Goal: Obtain resource: Download file/media

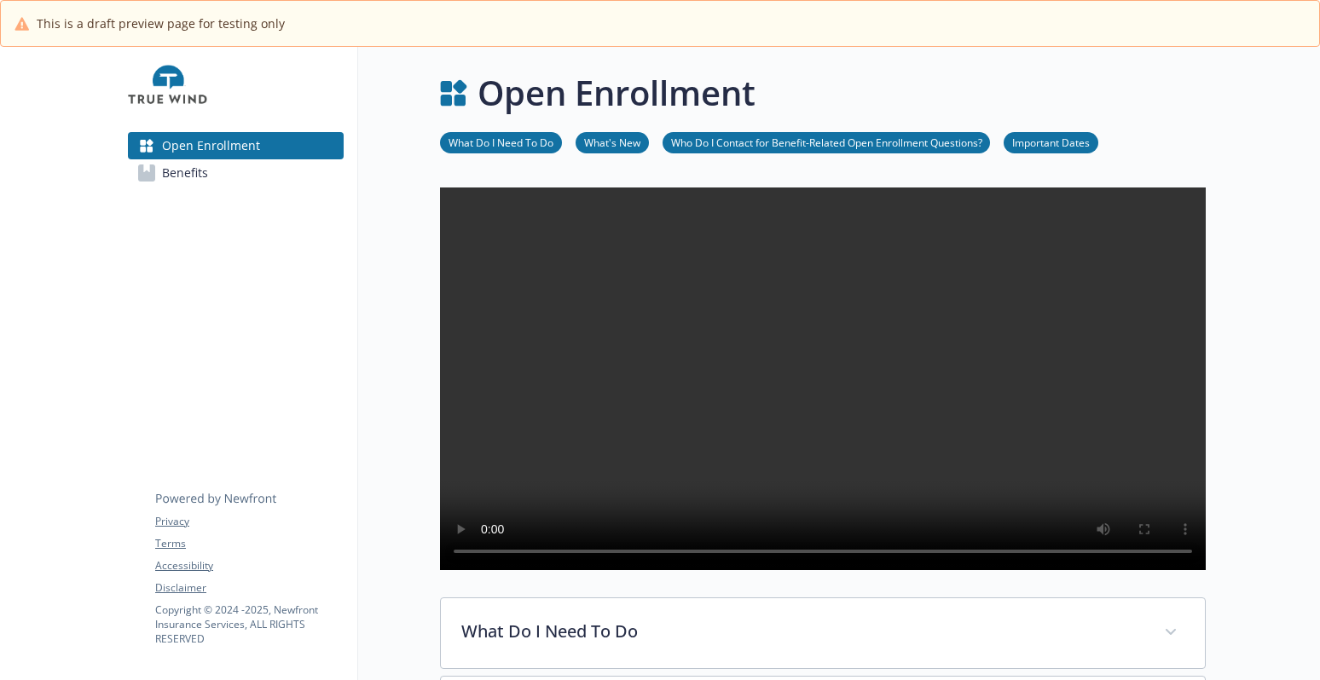
click at [188, 171] on span "Benefits" at bounding box center [185, 172] width 46 height 27
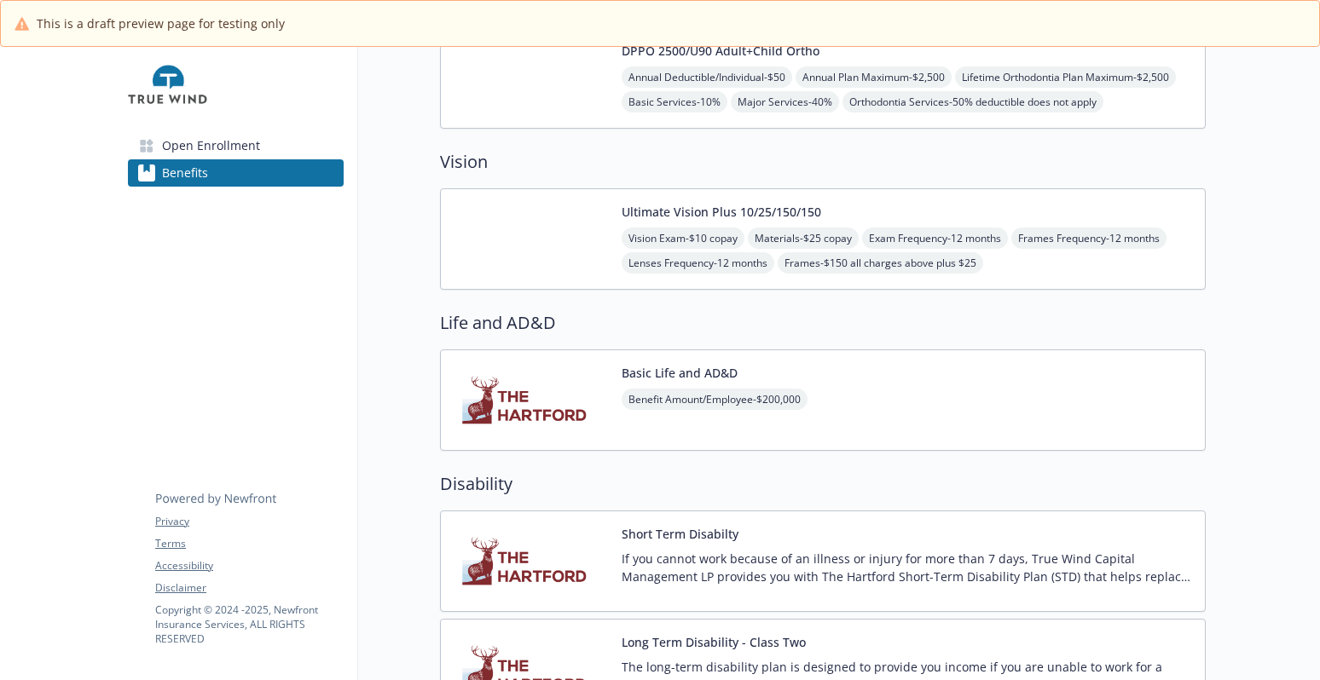
scroll to position [597, 0]
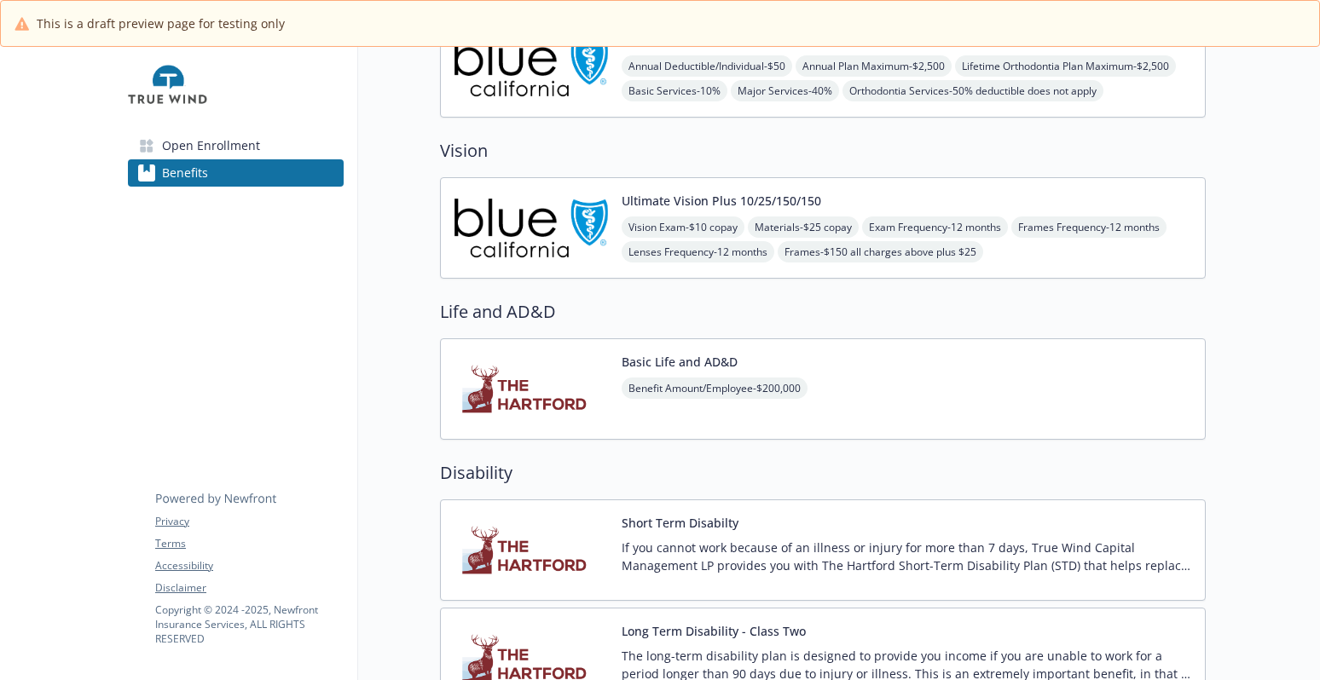
click at [564, 372] on img at bounding box center [531, 389] width 153 height 72
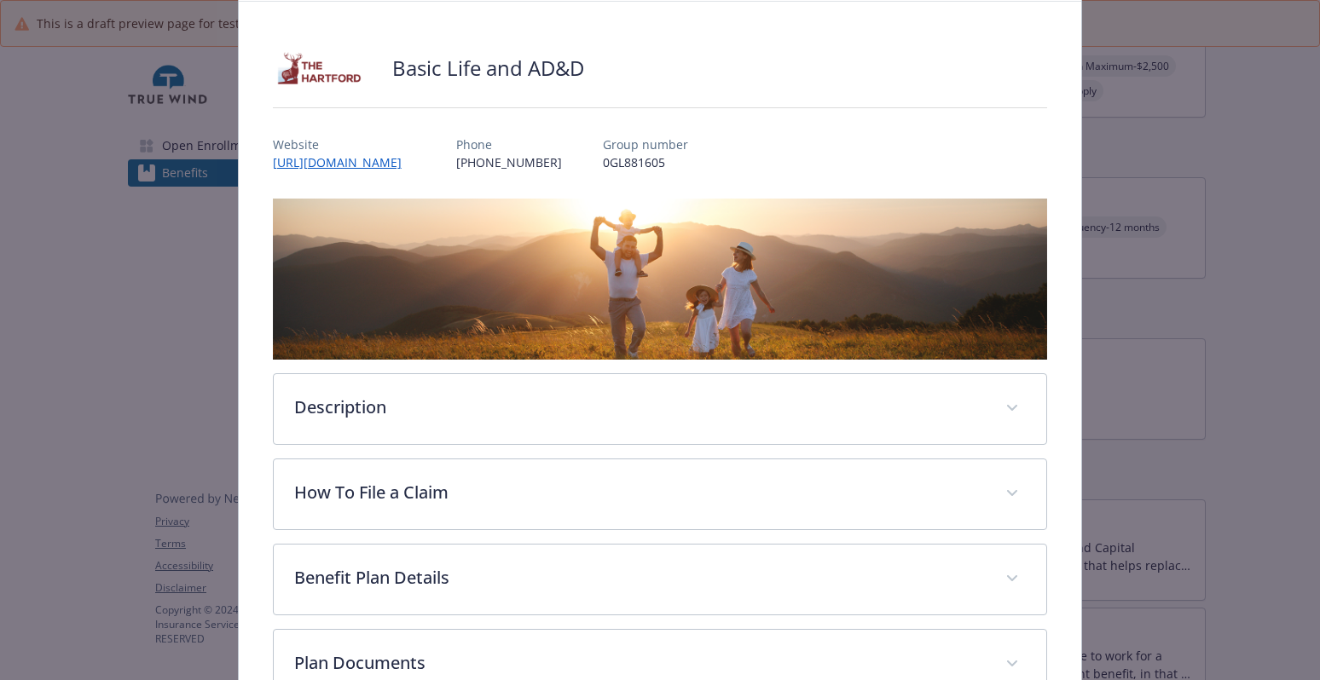
scroll to position [204, 0]
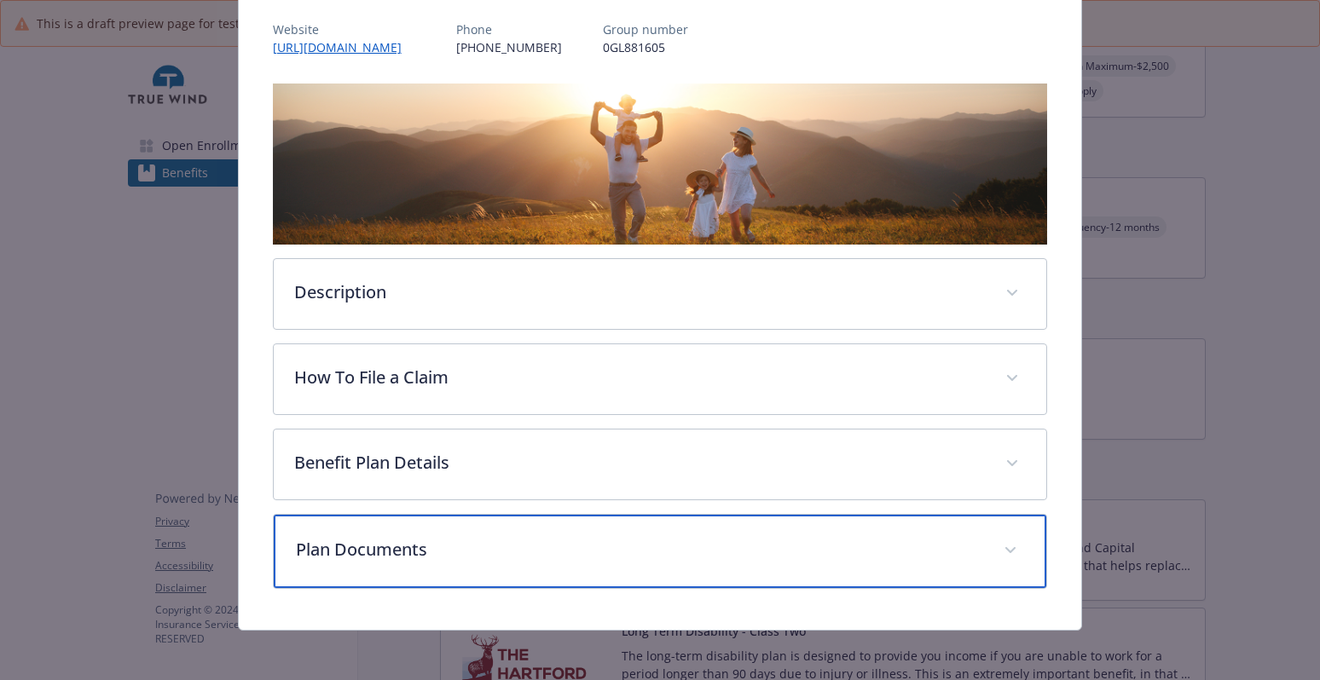
click at [480, 539] on p "Plan Documents" at bounding box center [640, 550] width 688 height 26
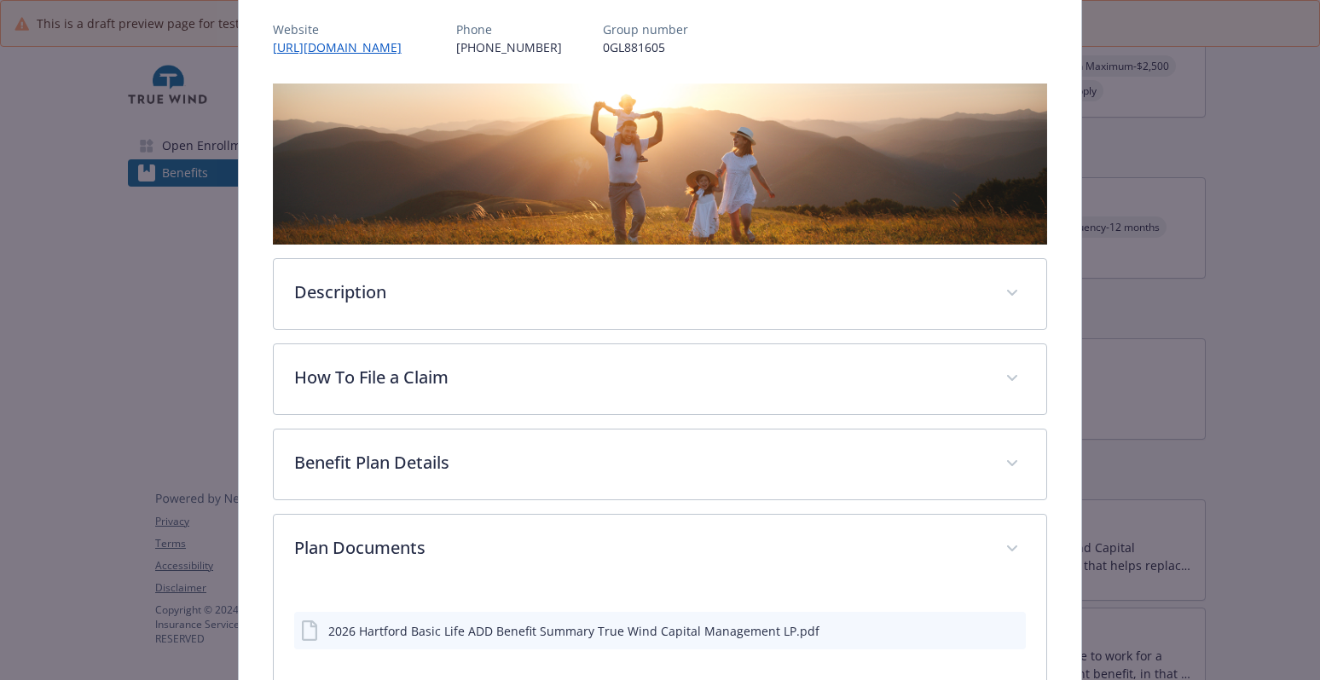
click at [975, 629] on icon "download file" at bounding box center [982, 630] width 14 height 14
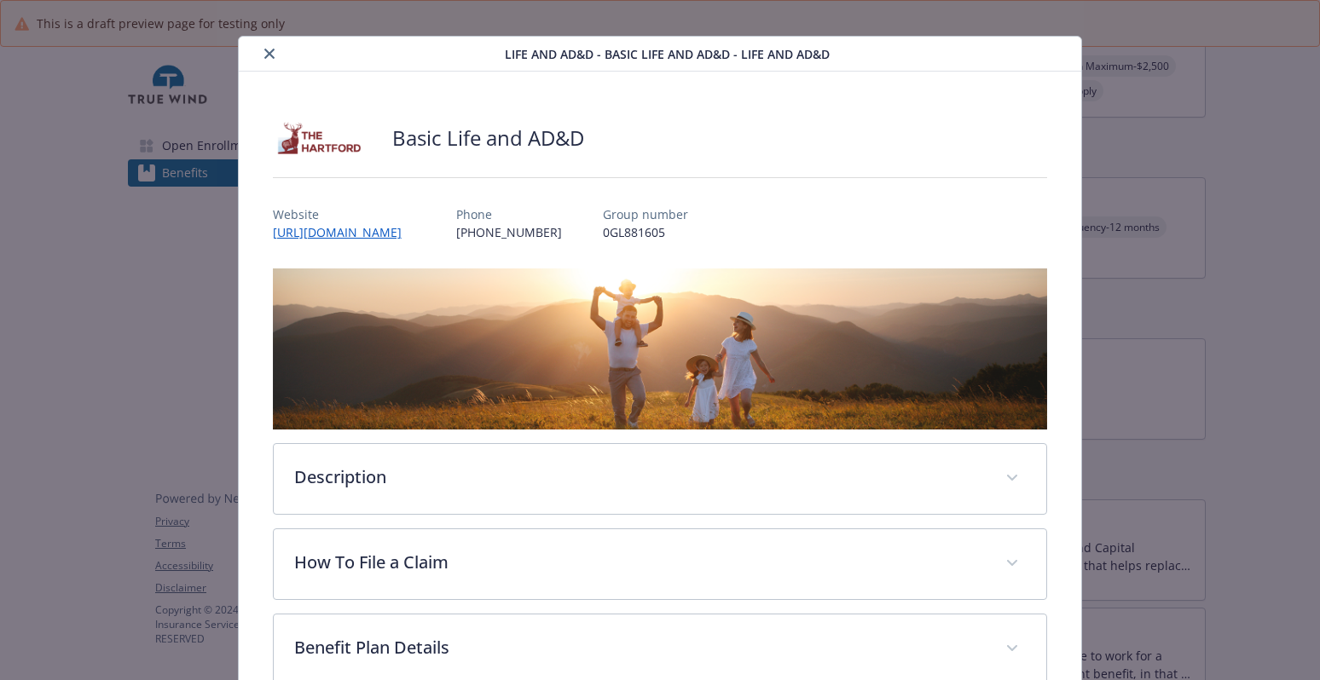
scroll to position [0, 0]
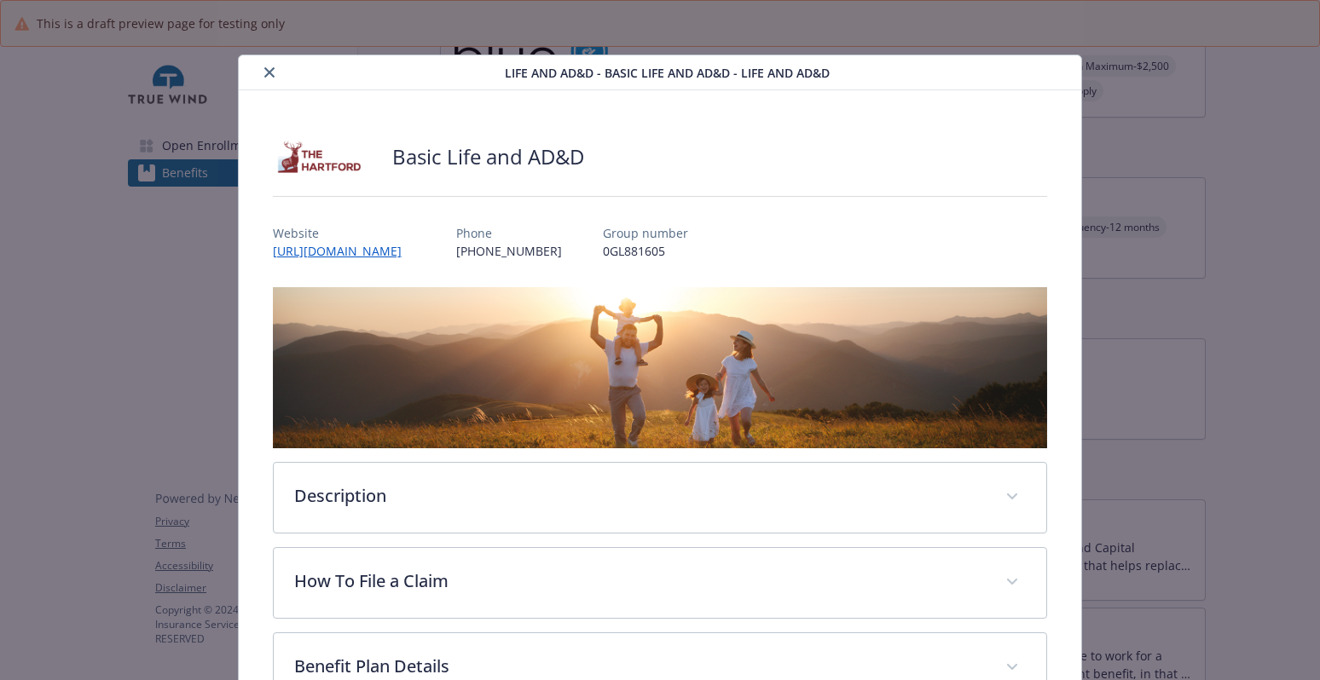
click at [268, 74] on icon "close" at bounding box center [269, 72] width 10 height 10
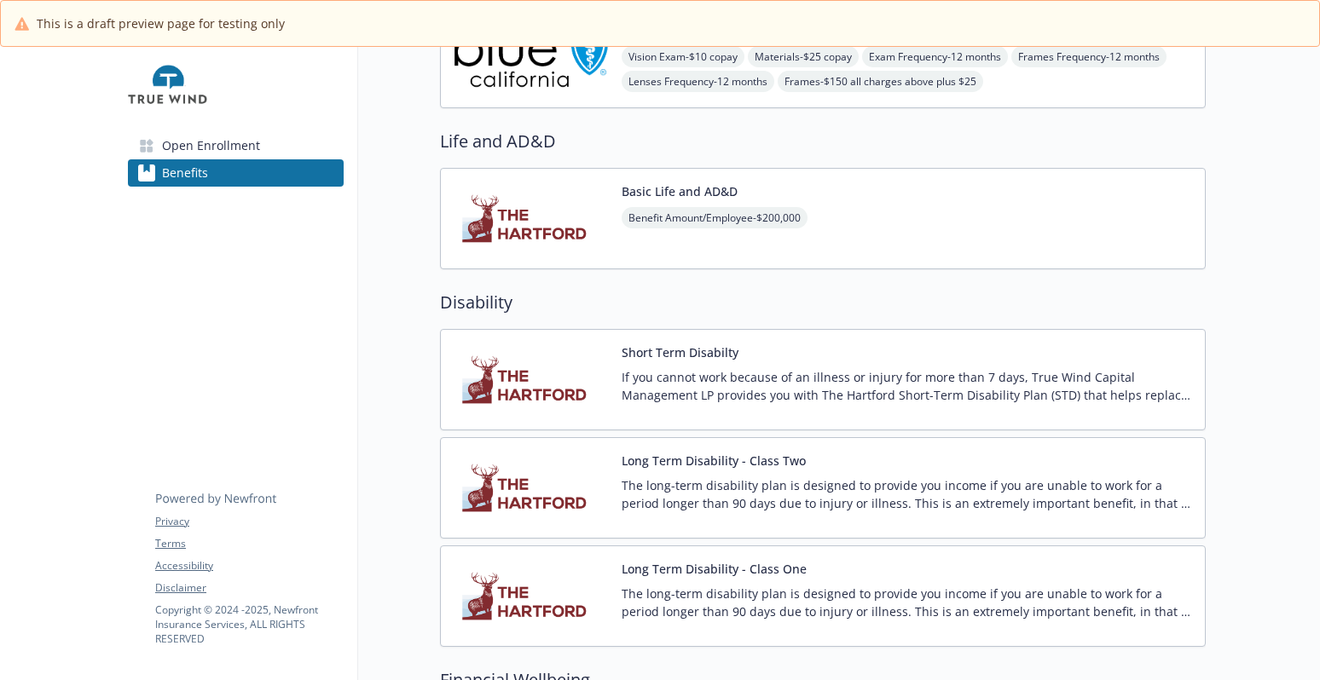
click at [546, 395] on img at bounding box center [531, 380] width 153 height 72
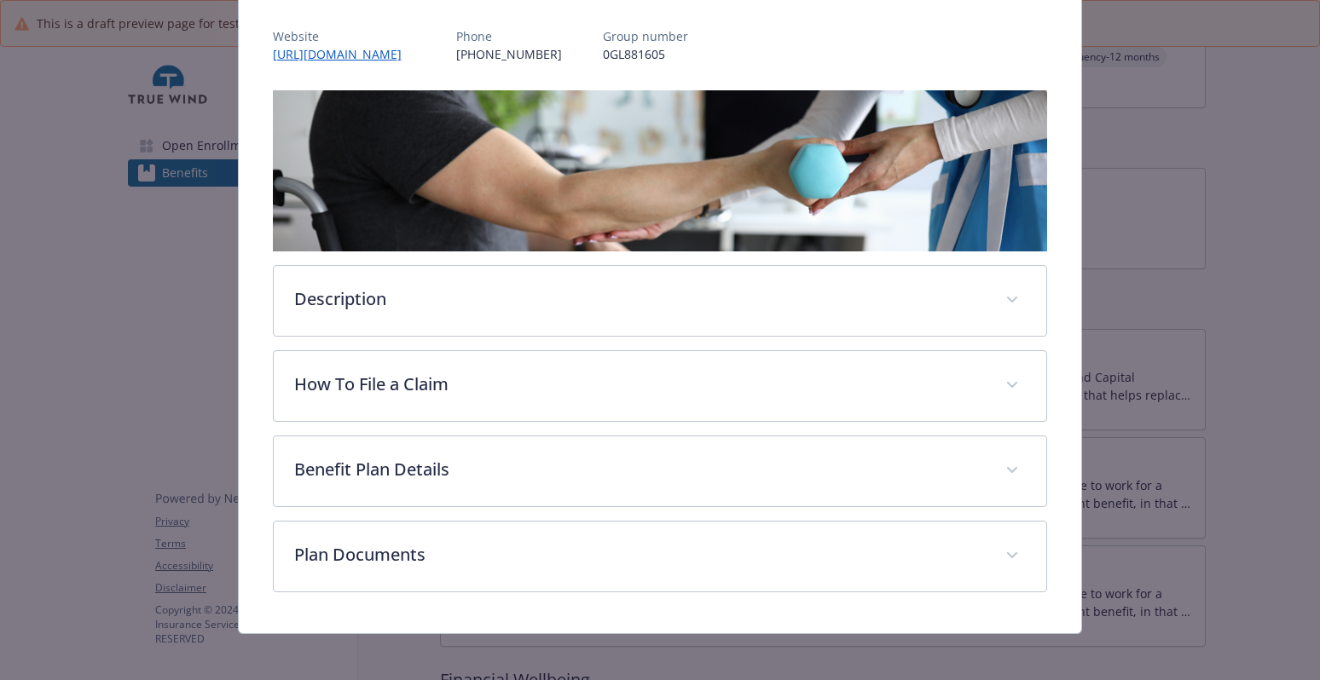
scroll to position [204, 0]
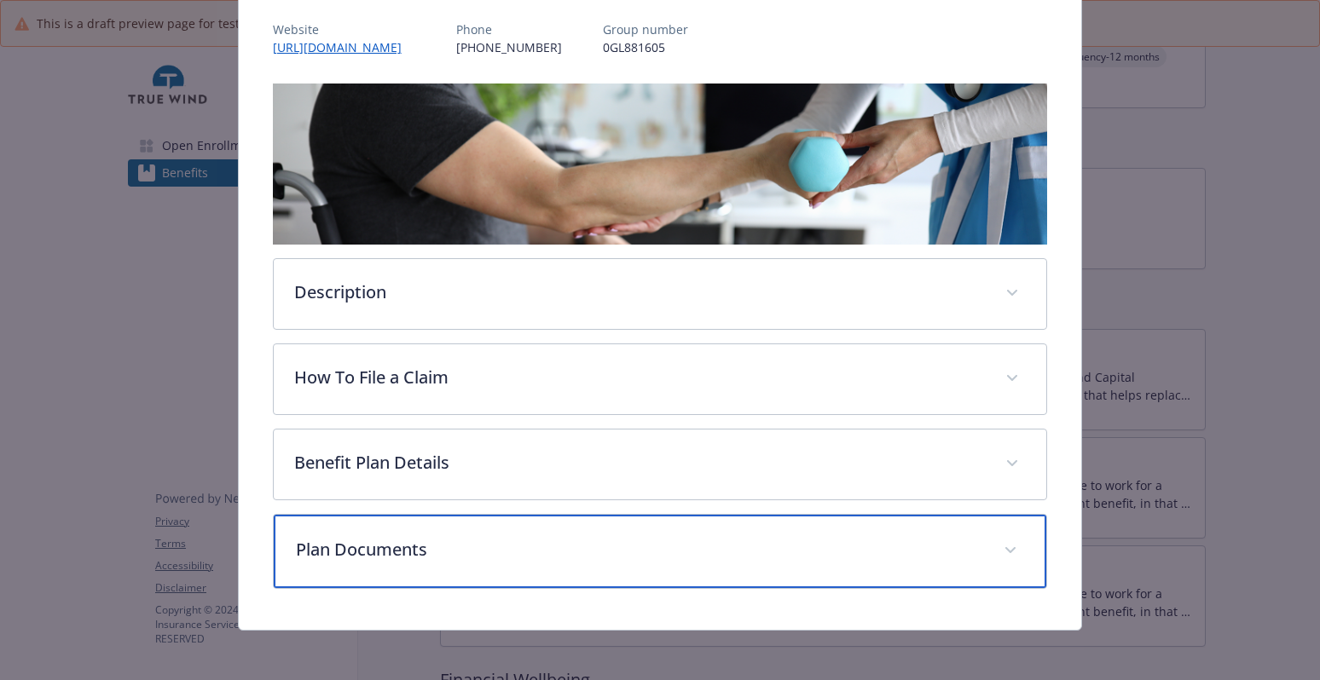
click at [393, 553] on p "Plan Documents" at bounding box center [640, 550] width 688 height 26
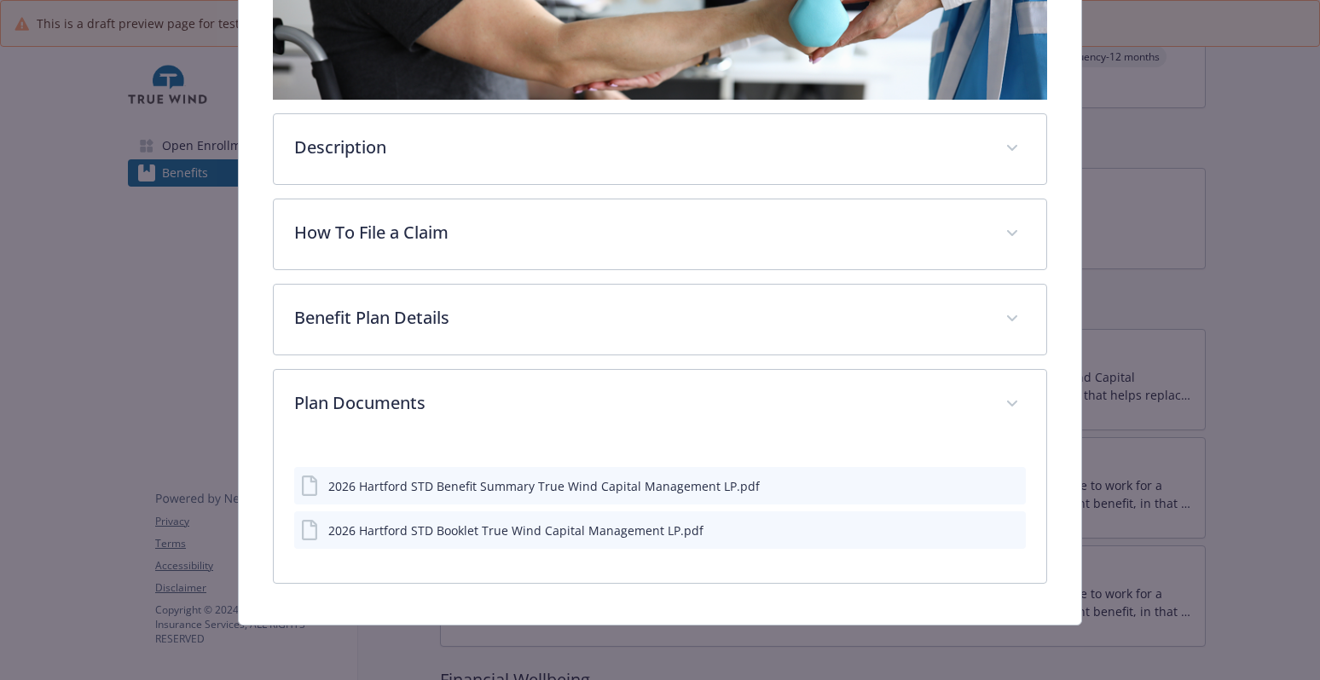
scroll to position [347, 0]
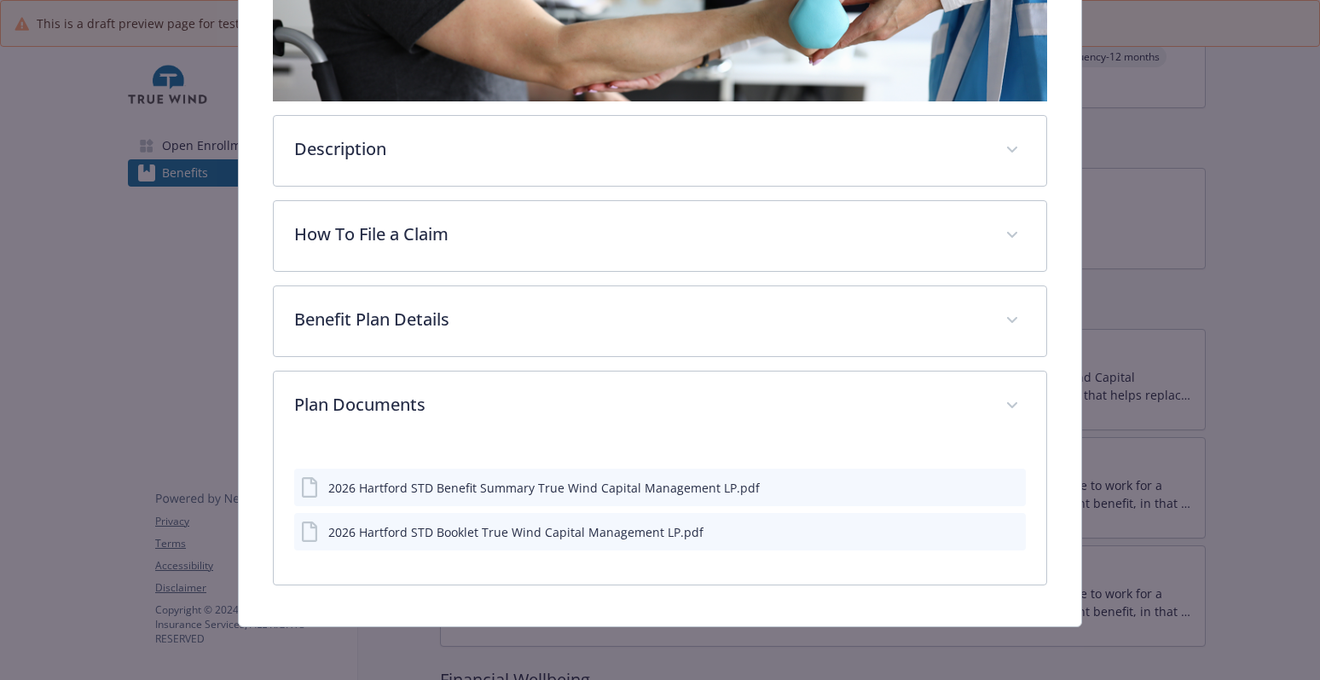
click at [975, 482] on icon "download file" at bounding box center [982, 487] width 14 height 14
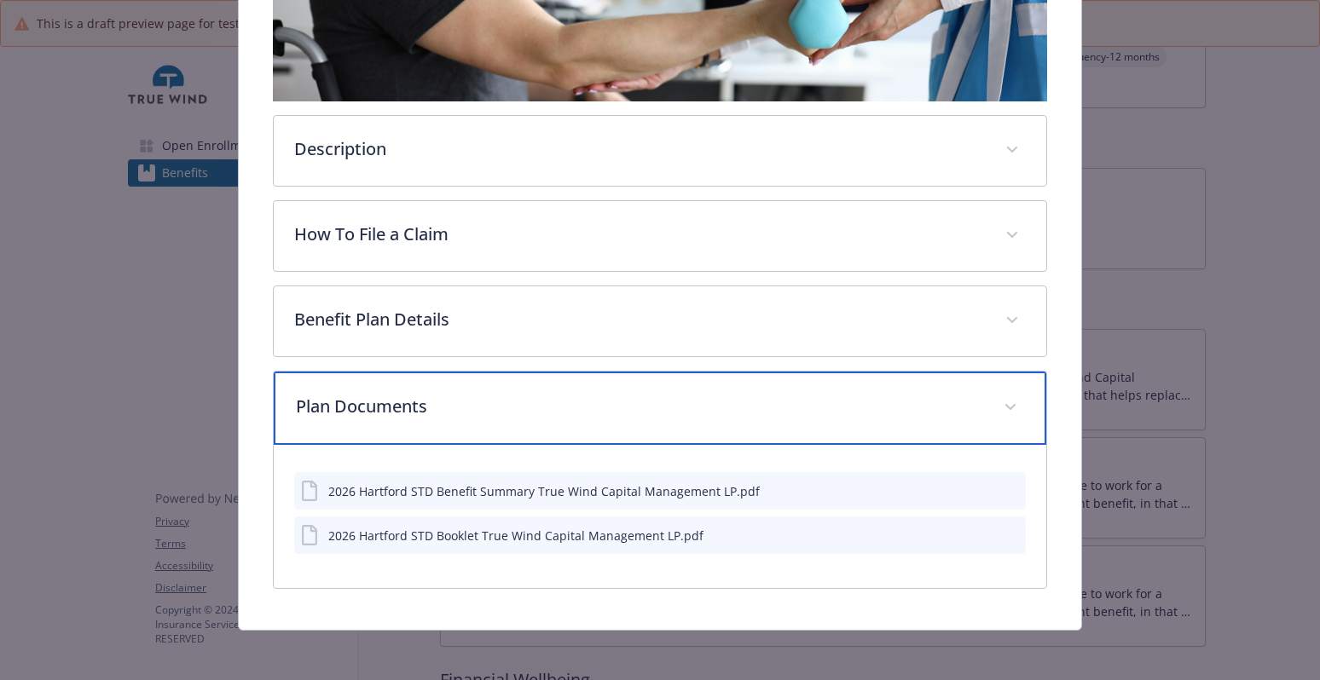
click at [900, 401] on p "Plan Documents" at bounding box center [640, 407] width 688 height 26
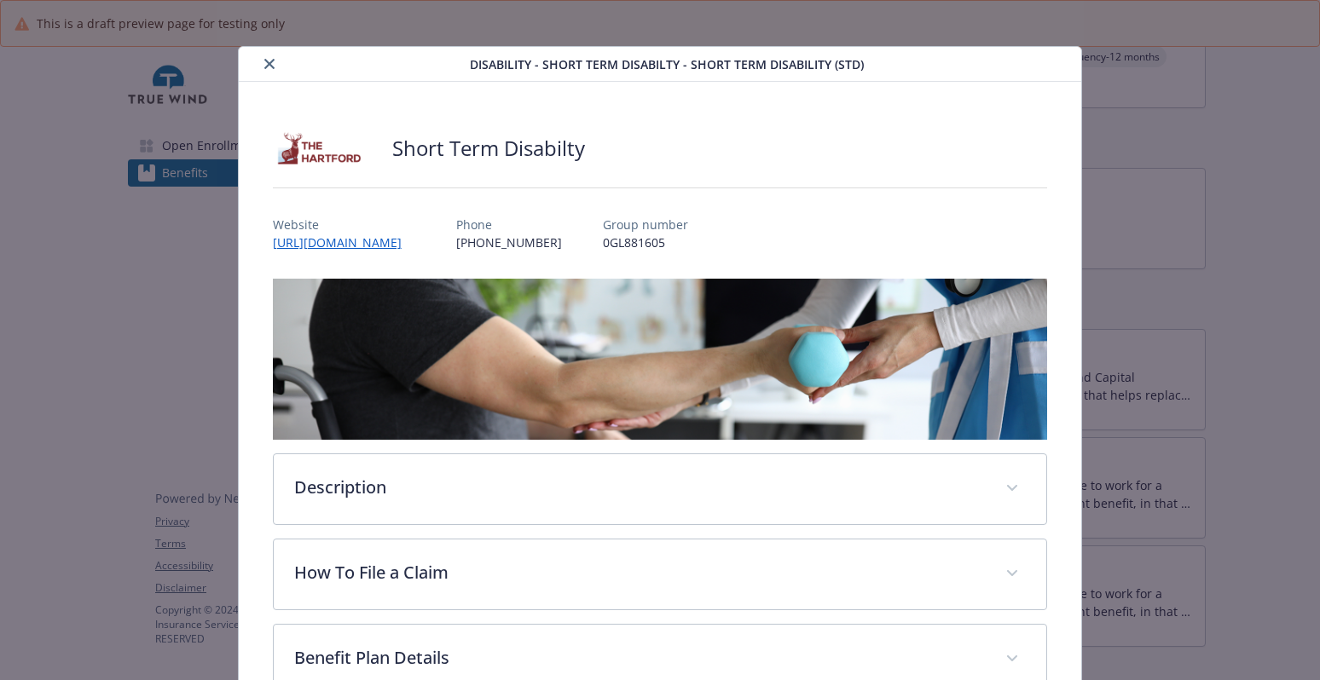
scroll to position [0, 0]
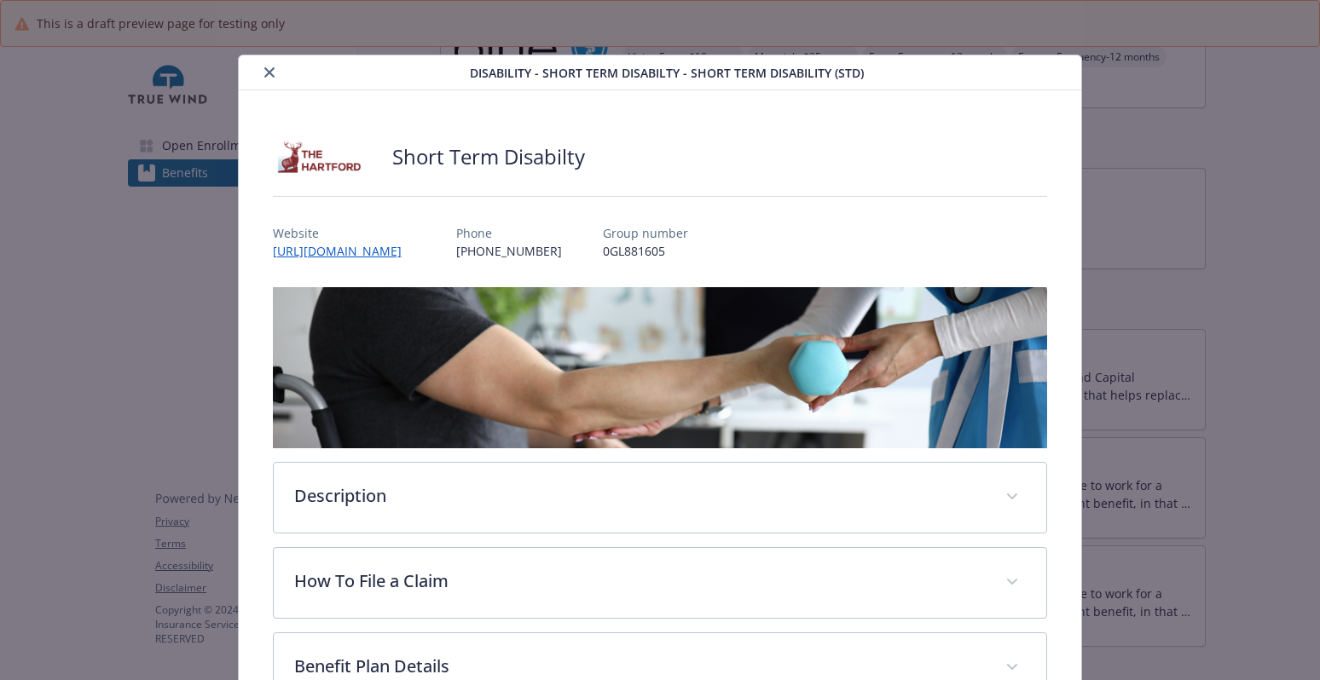
click at [269, 69] on icon "close" at bounding box center [269, 72] width 10 height 10
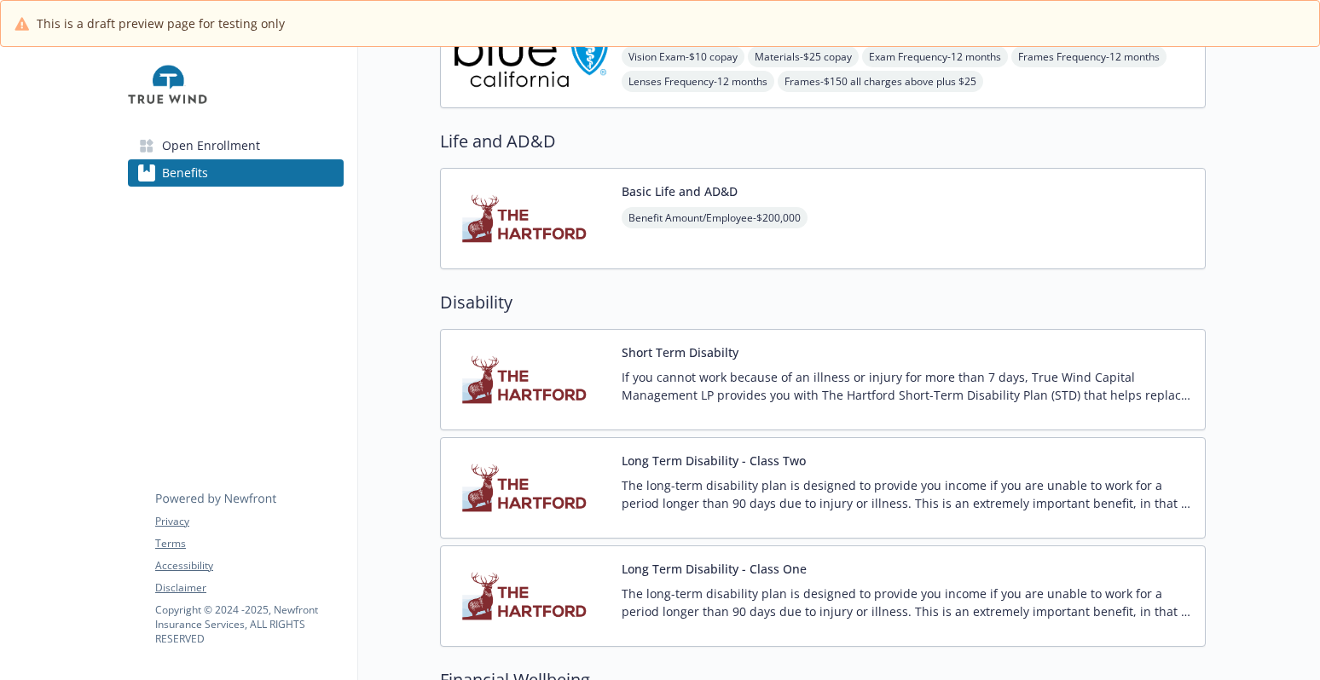
click at [710, 565] on button "Long Term Disability - Class One" at bounding box center [714, 569] width 185 height 18
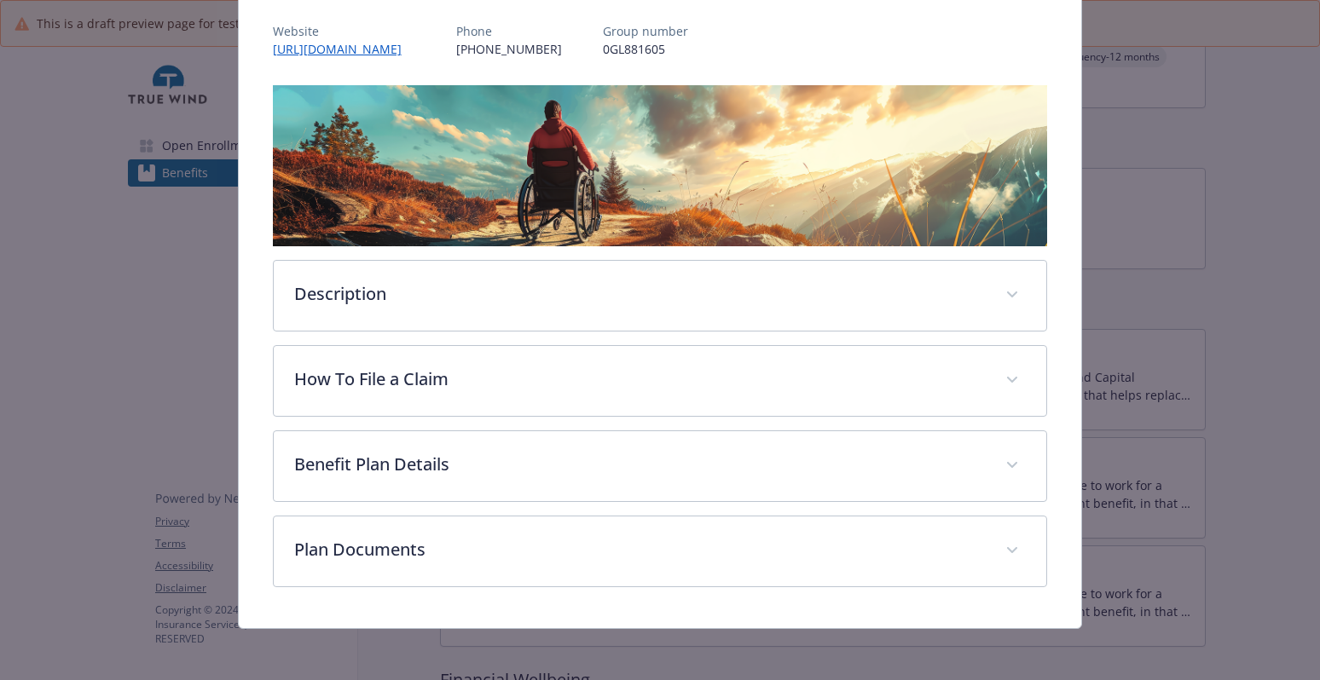
scroll to position [204, 0]
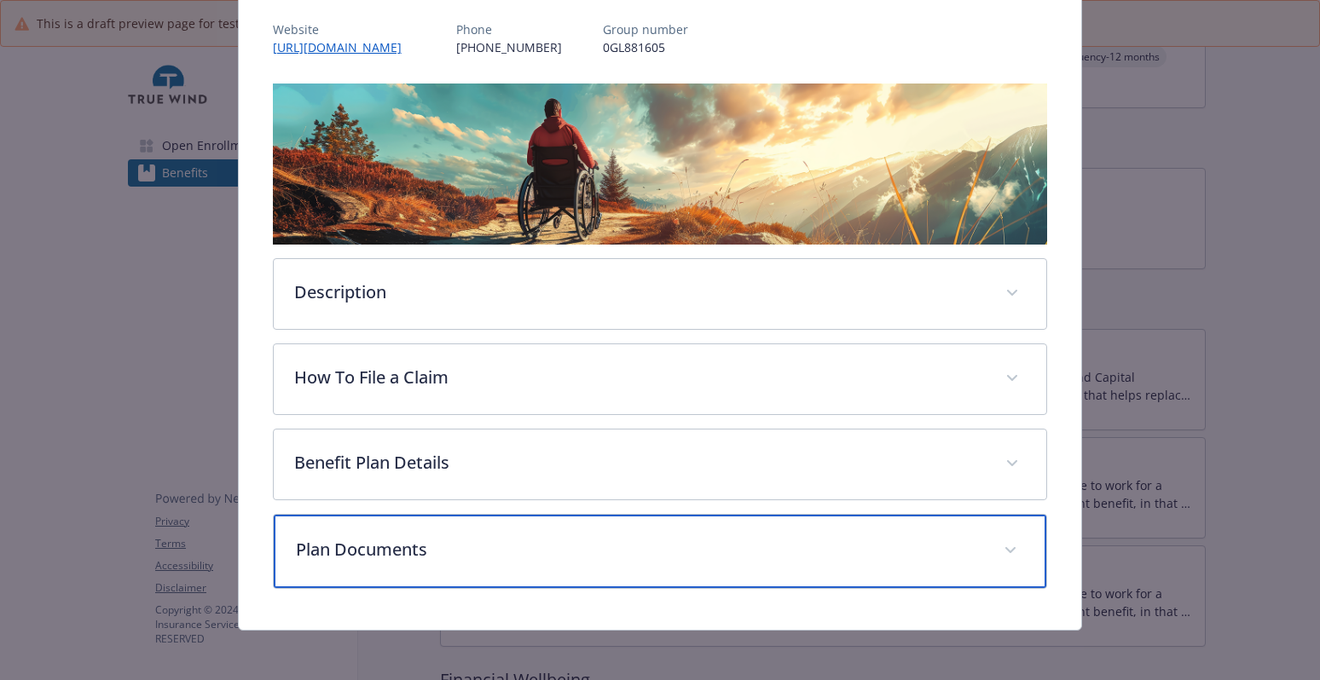
click at [495, 551] on p "Plan Documents" at bounding box center [640, 550] width 688 height 26
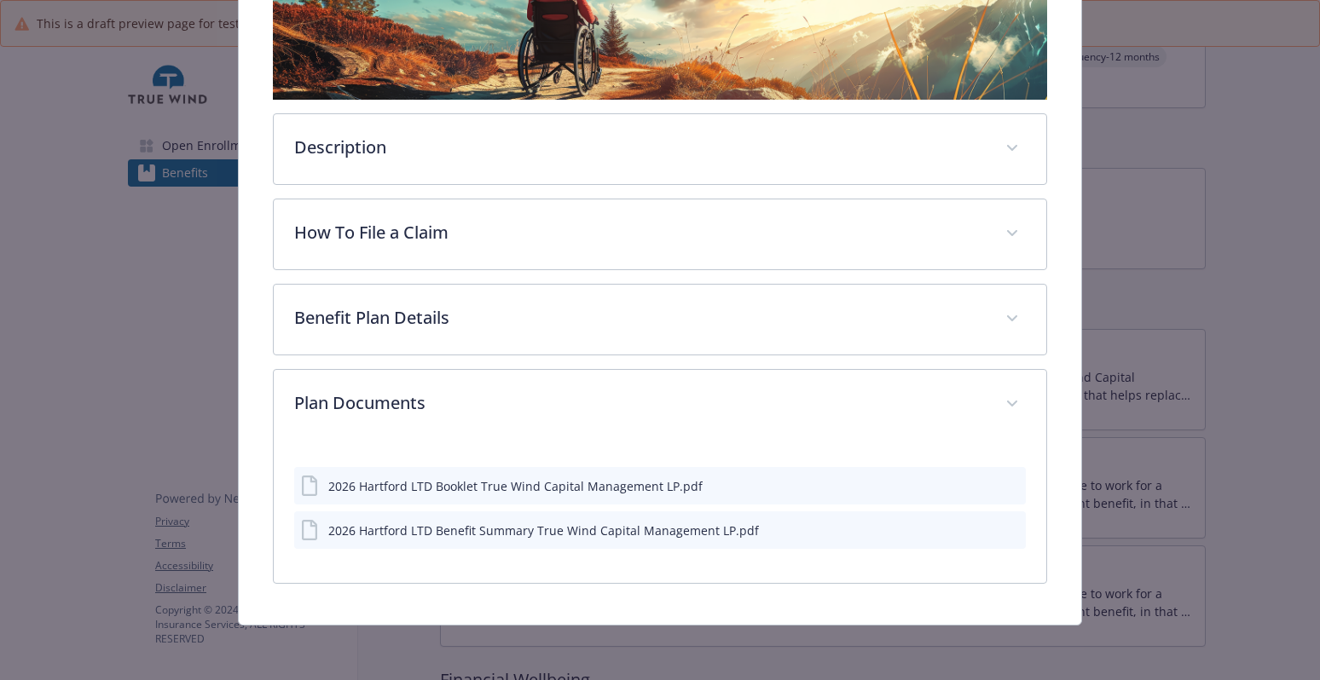
scroll to position [347, 0]
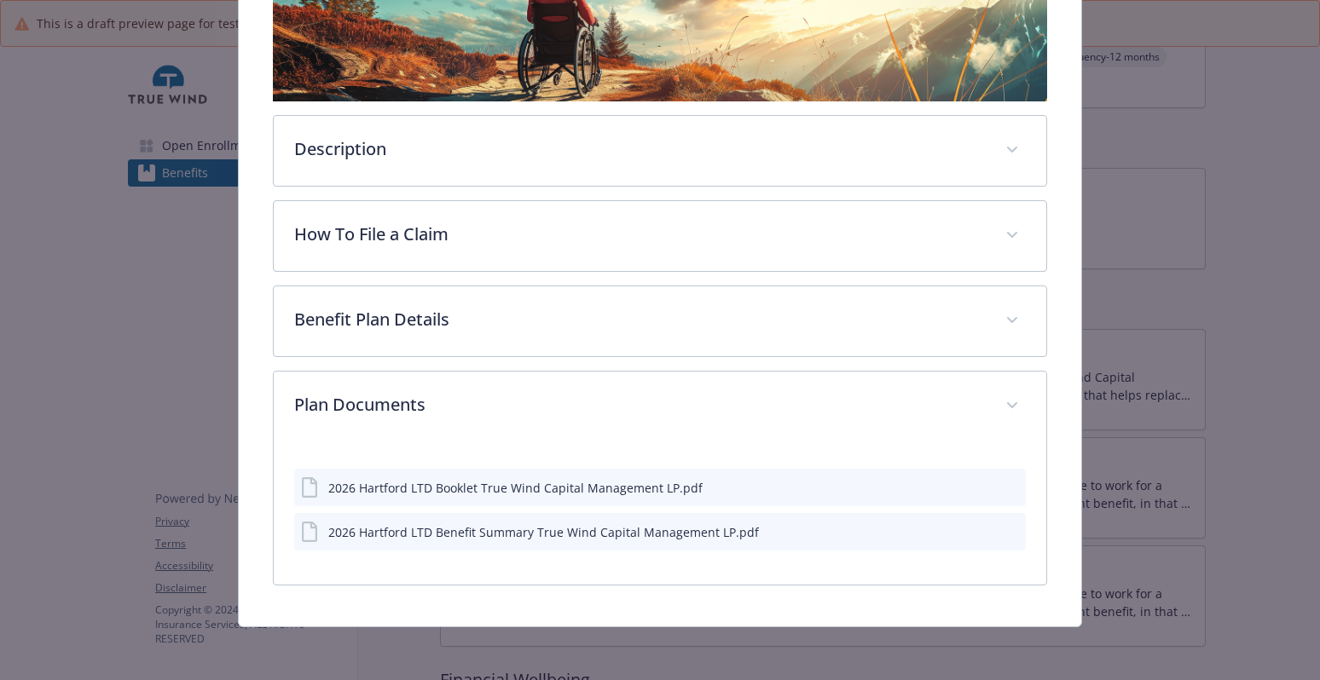
click at [975, 529] on icon "download file" at bounding box center [982, 531] width 14 height 14
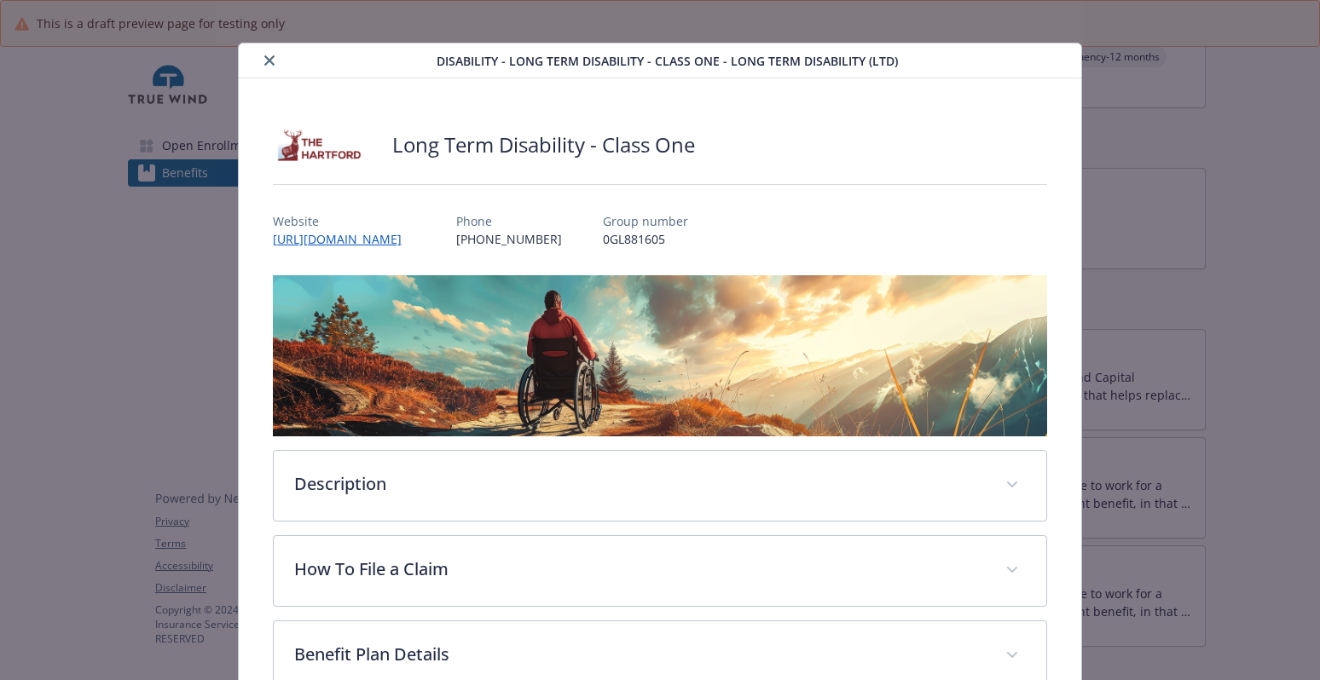
scroll to position [0, 0]
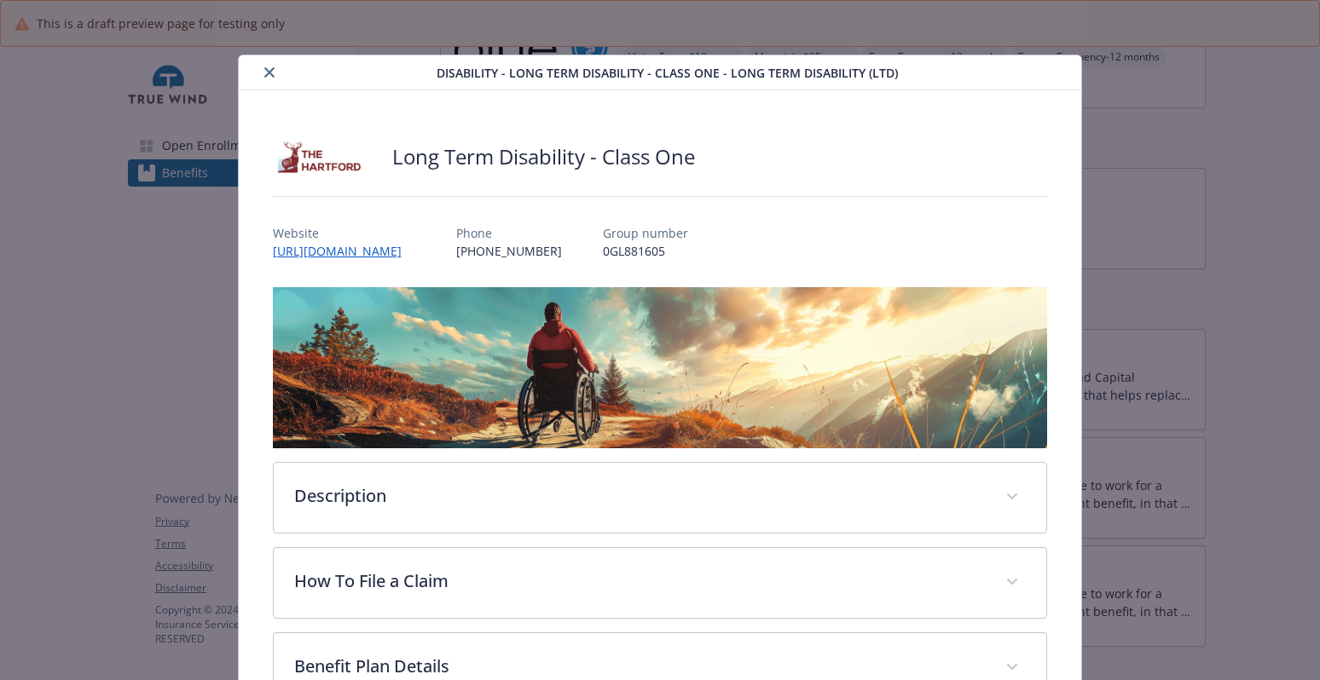
click at [274, 75] on button "close" at bounding box center [269, 72] width 20 height 20
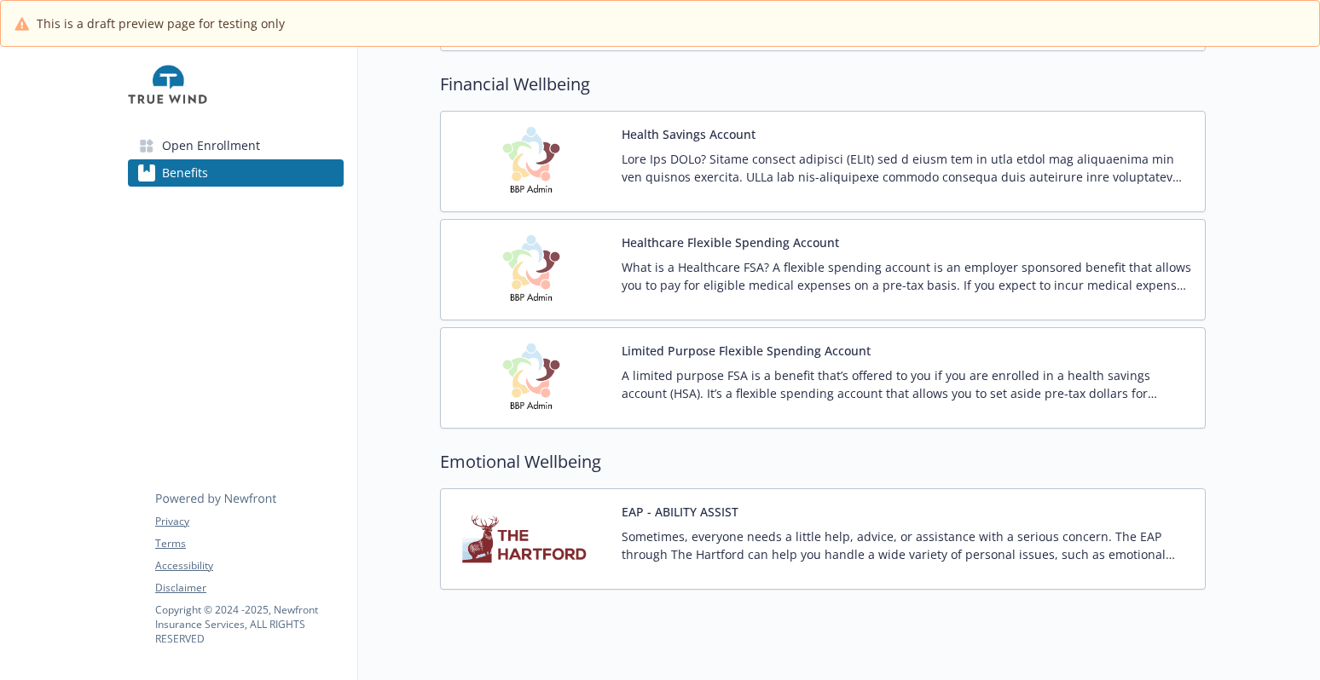
scroll to position [1364, 0]
click at [711, 176] on p at bounding box center [907, 167] width 570 height 36
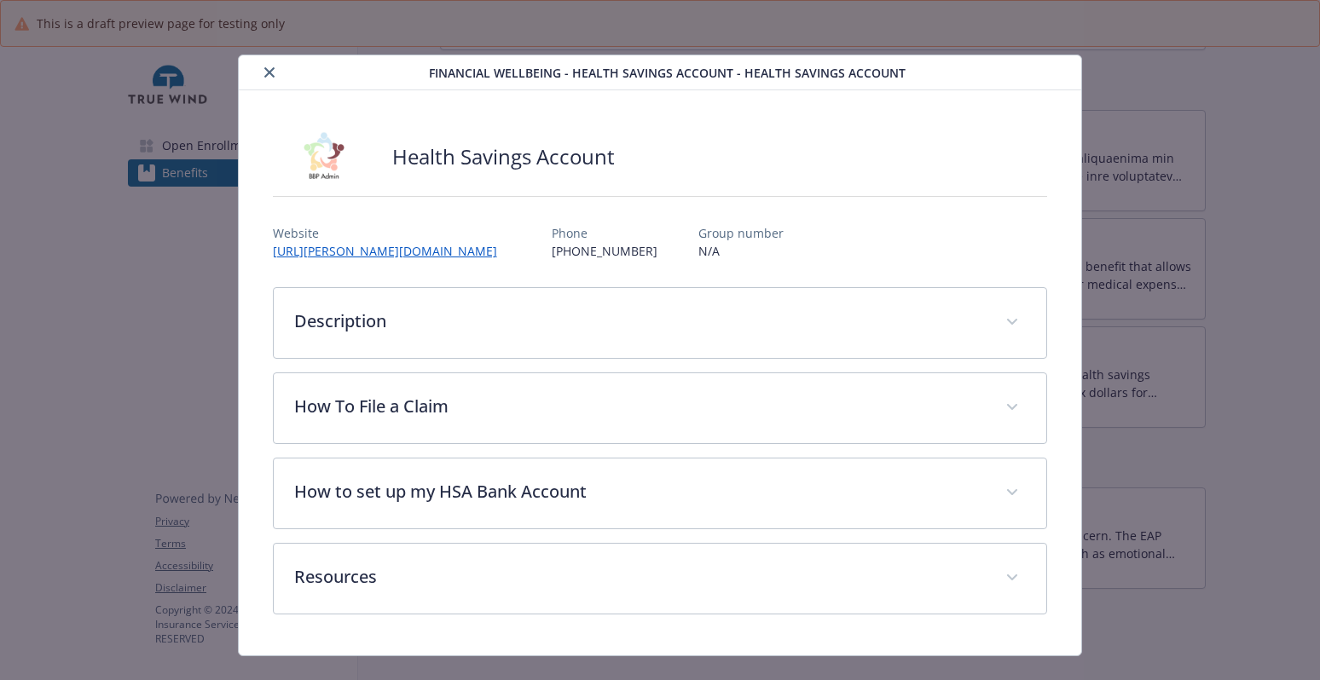
scroll to position [31, 0]
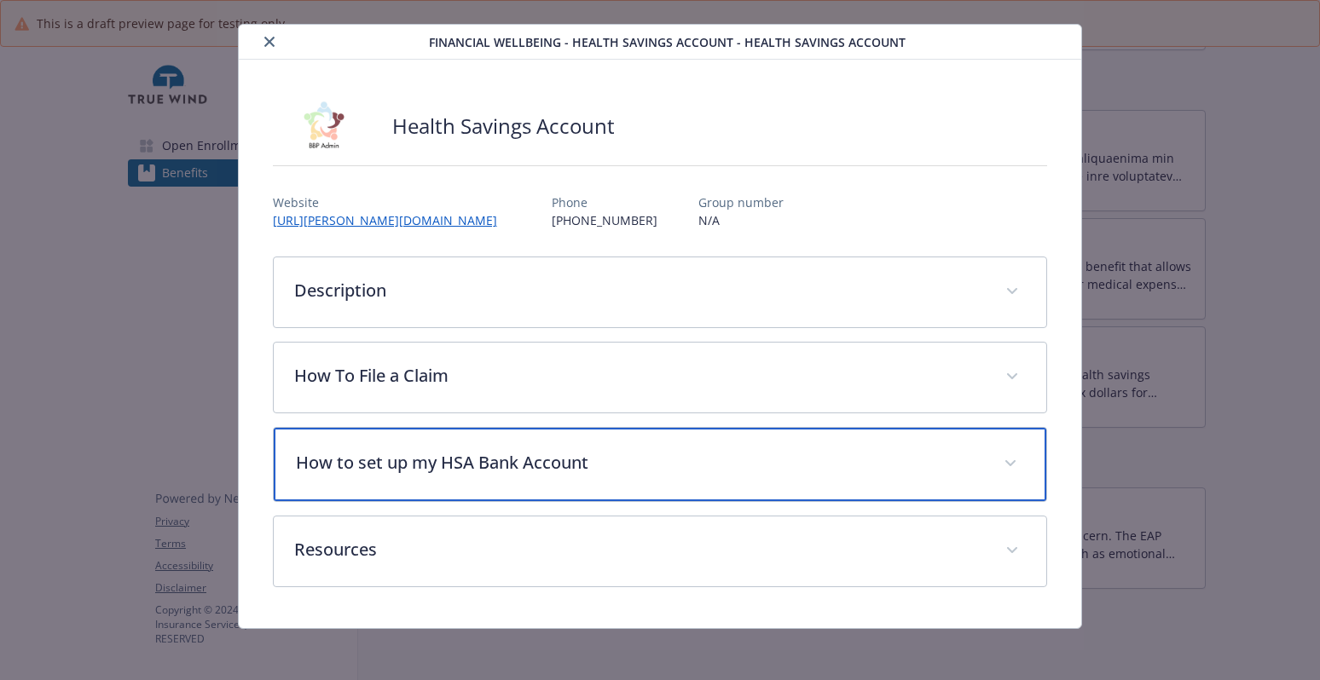
click at [433, 474] on div "How to set up my HSA Bank Account" at bounding box center [660, 464] width 773 height 73
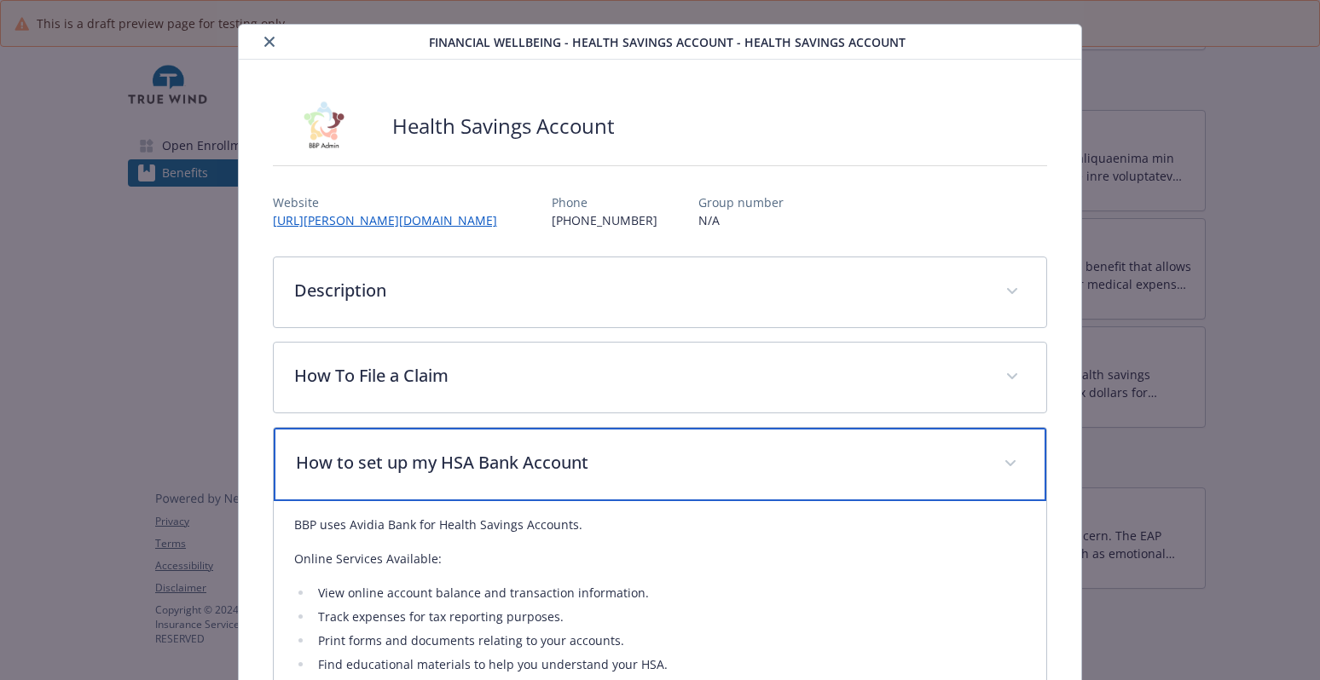
click at [432, 474] on p "How to set up my HSA Bank Account" at bounding box center [640, 463] width 688 height 26
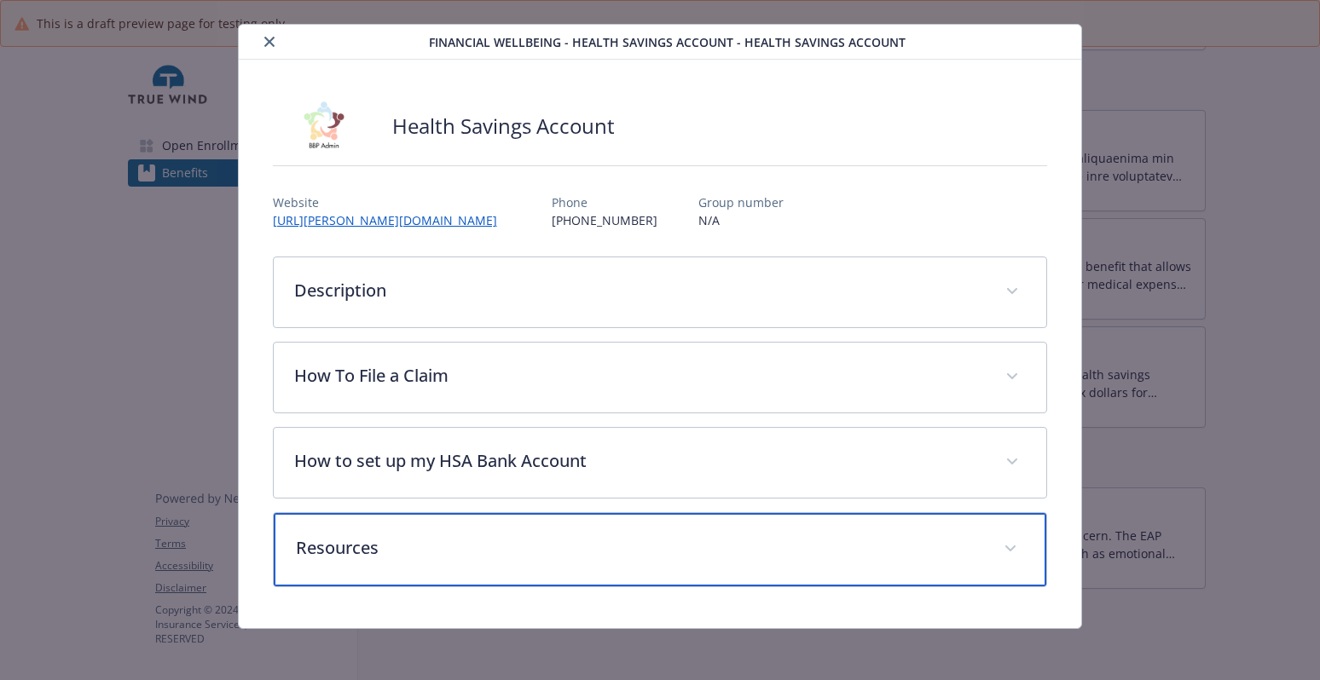
click at [423, 562] on div "Resources" at bounding box center [660, 549] width 773 height 73
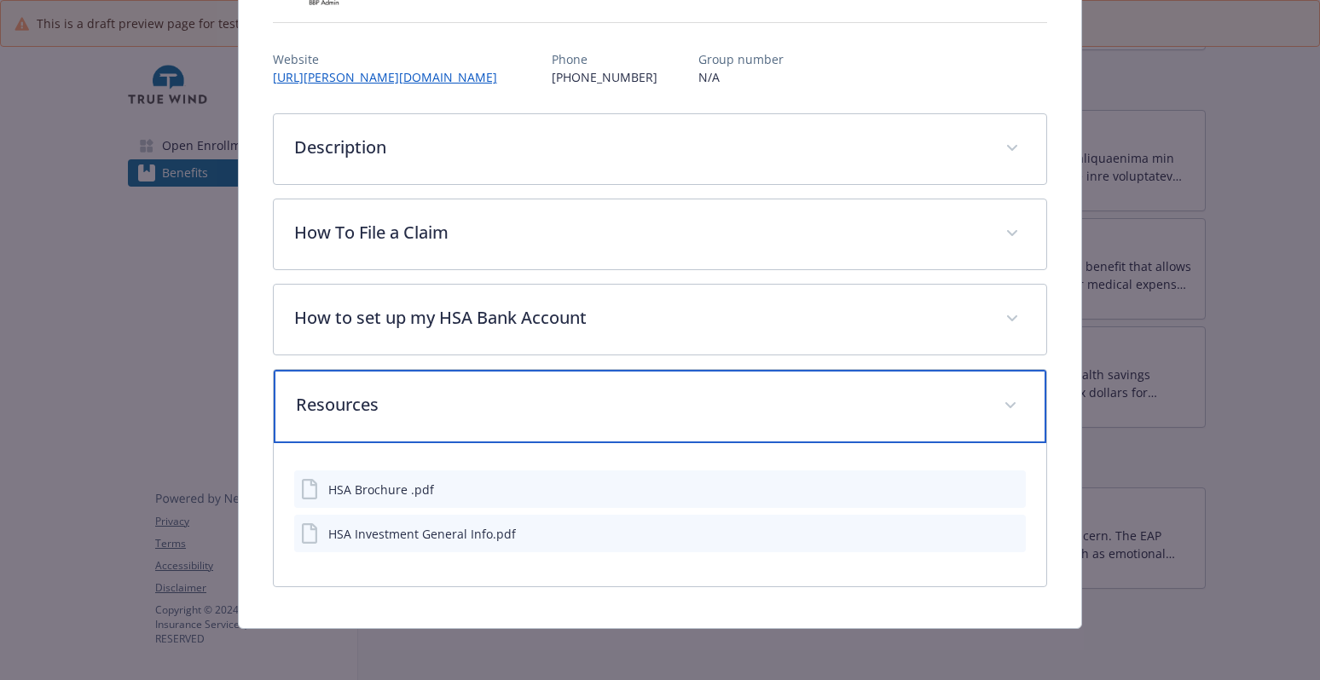
scroll to position [177, 0]
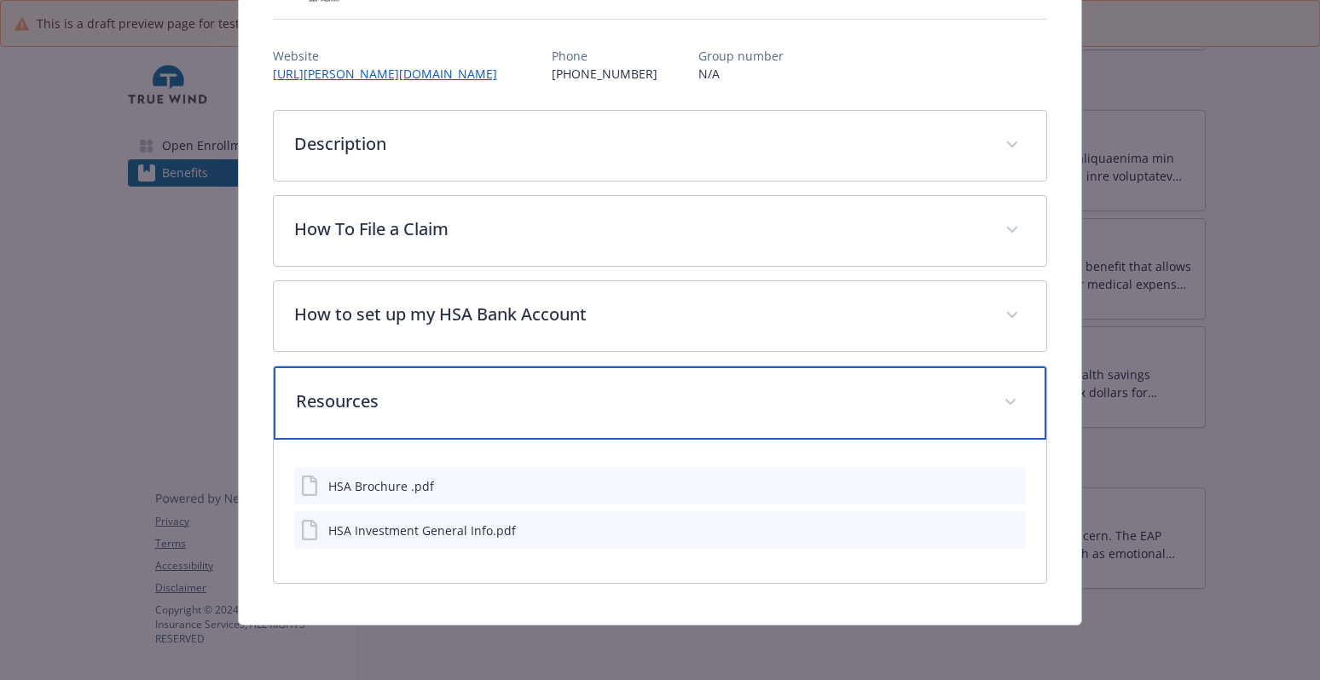
click at [997, 401] on span "details for plan Financial Wellbeing - Health Savings Account - Health Savings …" at bounding box center [1010, 402] width 27 height 27
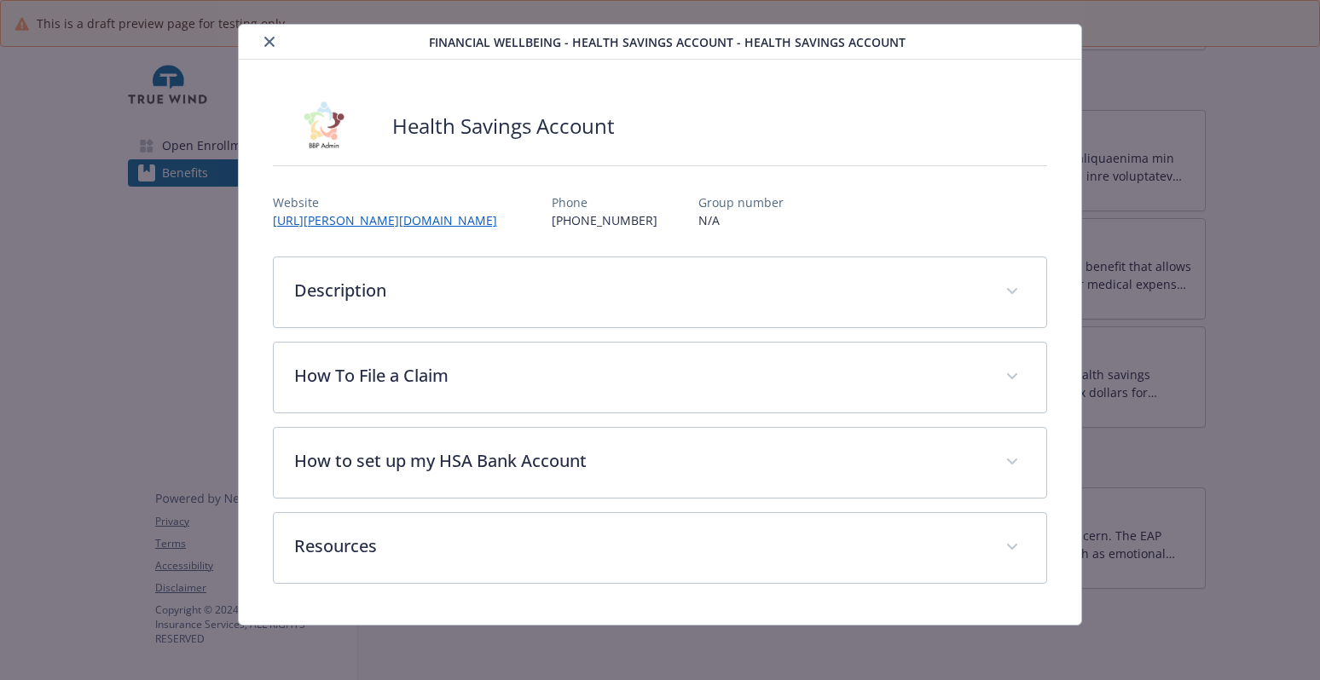
scroll to position [31, 0]
click at [264, 38] on icon "close" at bounding box center [269, 42] width 10 height 10
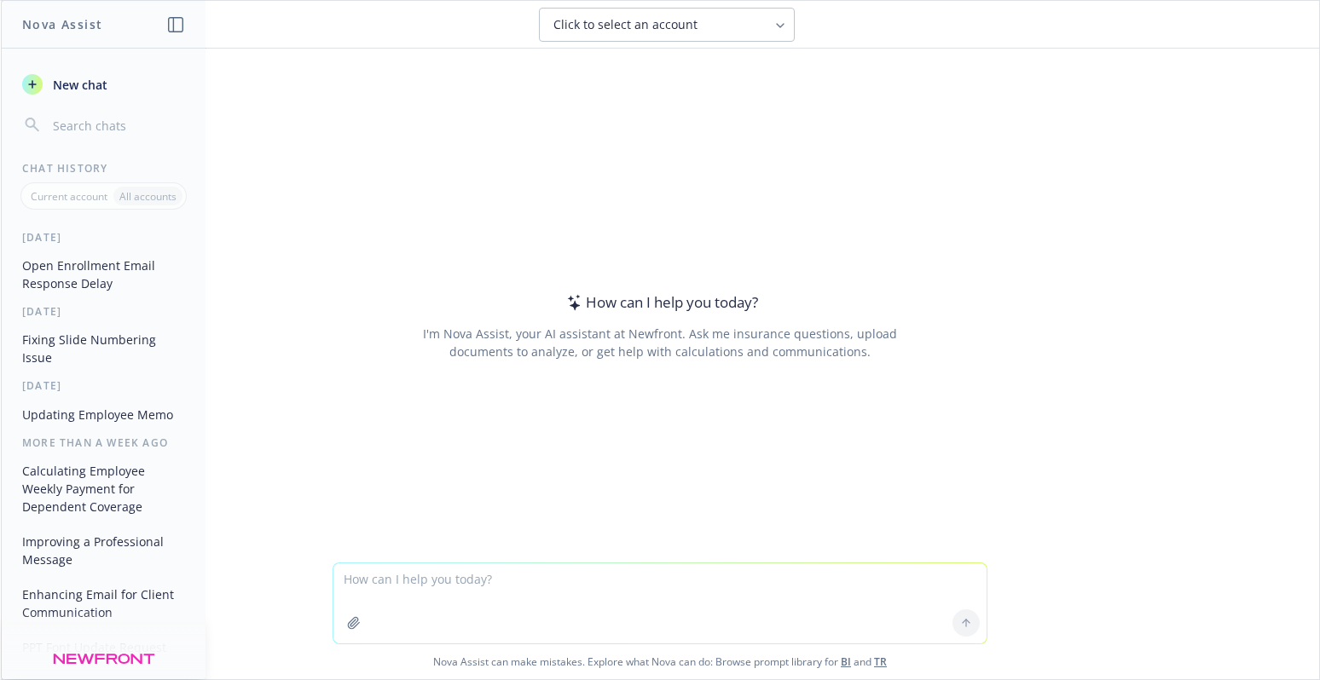
click at [441, 581] on textarea at bounding box center [659, 604] width 653 height 80
type textarea "convert to PDF this document"
click at [348, 626] on icon "button" at bounding box center [354, 624] width 14 height 14
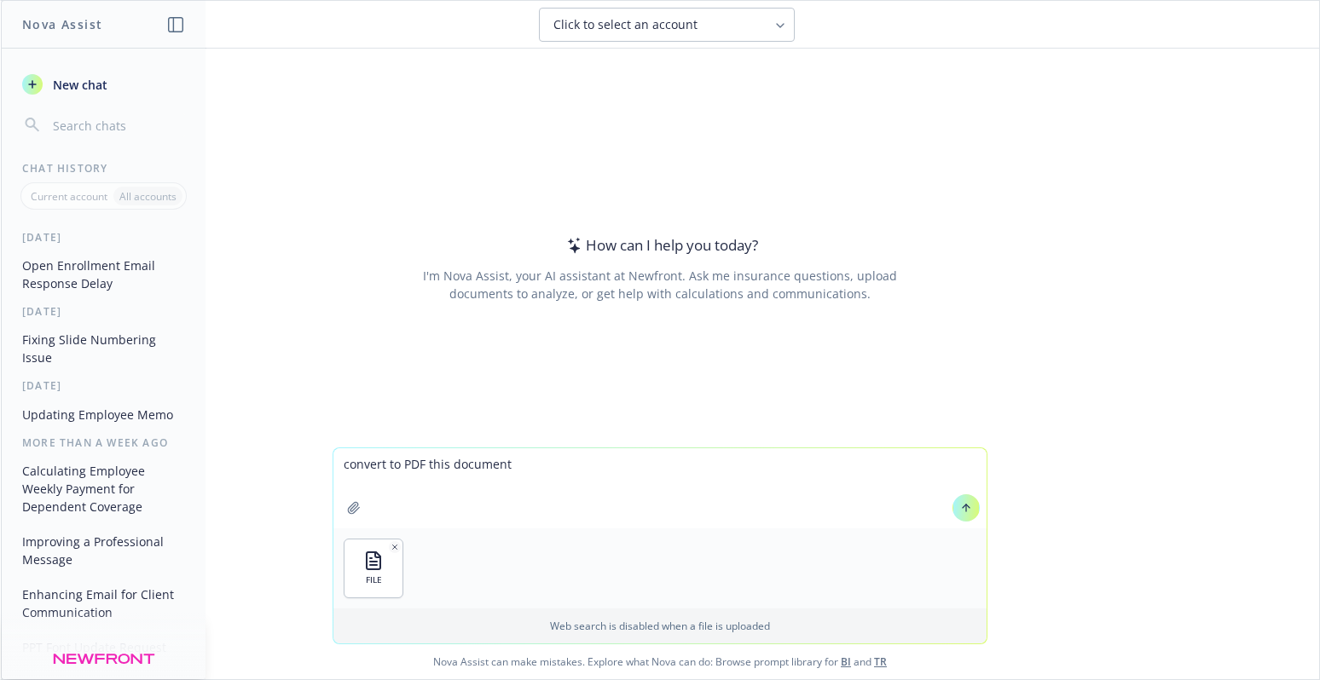
click at [960, 504] on icon at bounding box center [966, 508] width 12 height 12
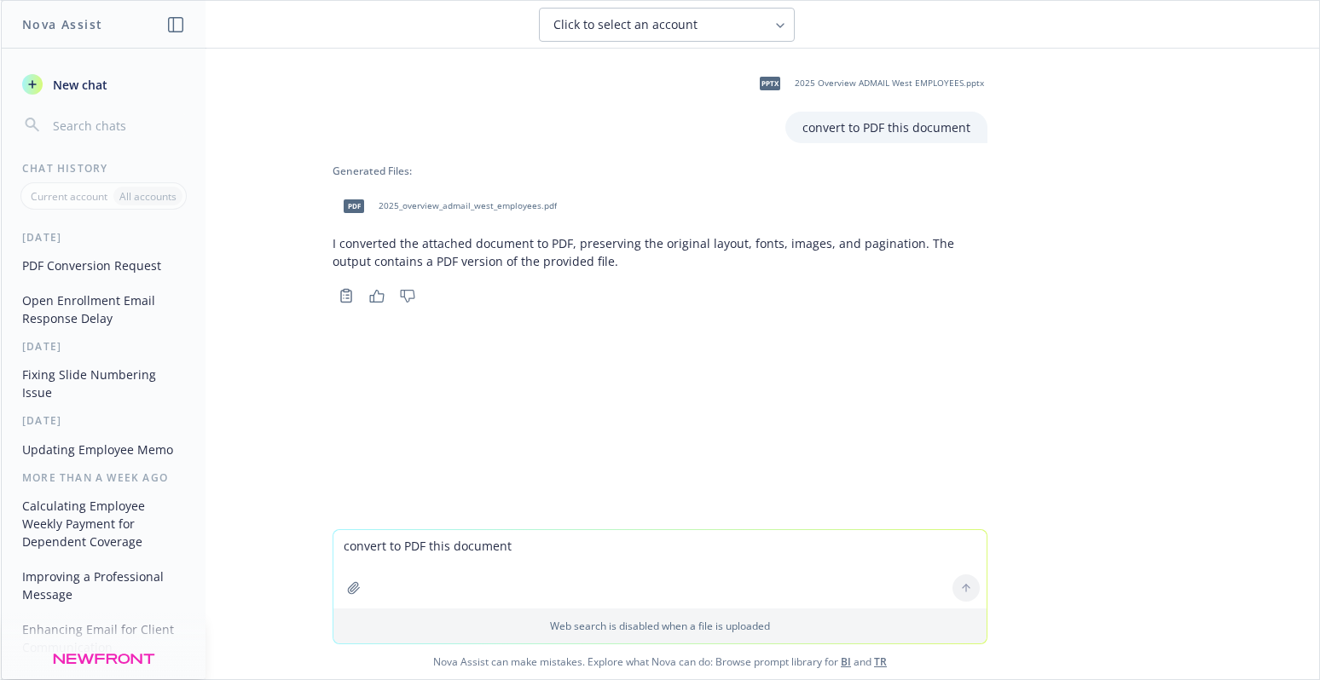
click at [379, 206] on span "2025_overview_admail_west_employees.pdf" at bounding box center [468, 205] width 178 height 11
